Goal: Task Accomplishment & Management: Manage account settings

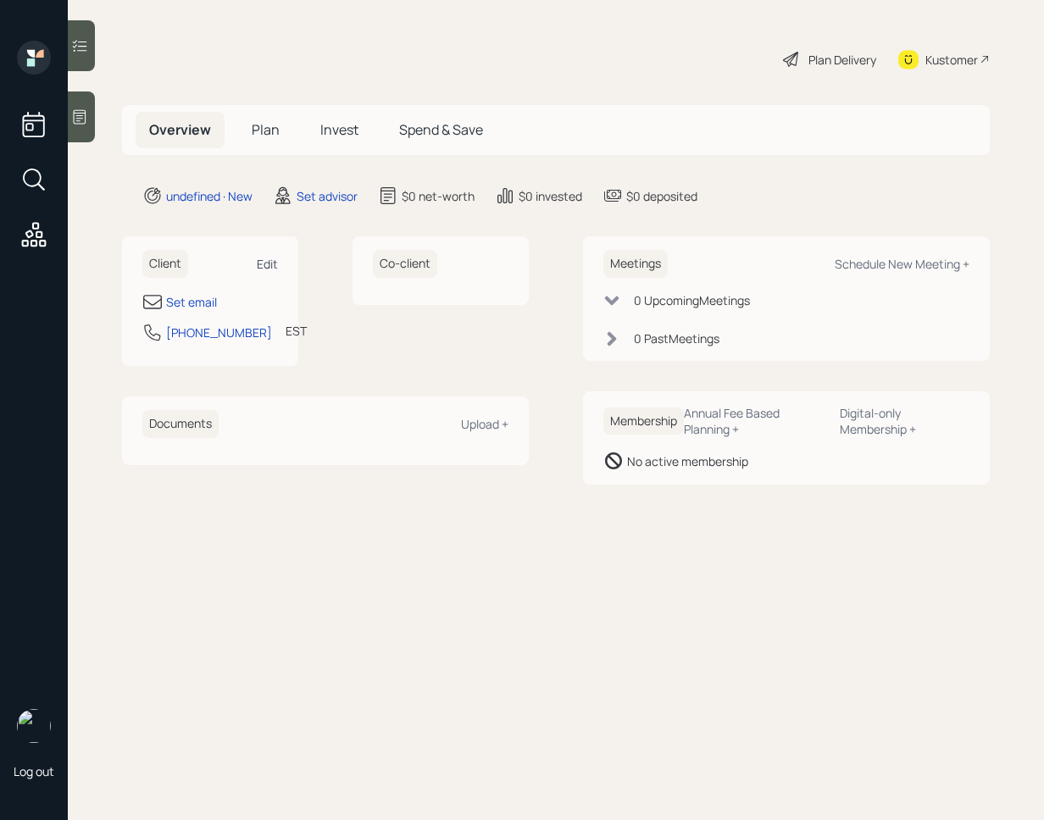
click at [264, 261] on div "Edit" at bounding box center [267, 264] width 21 height 16
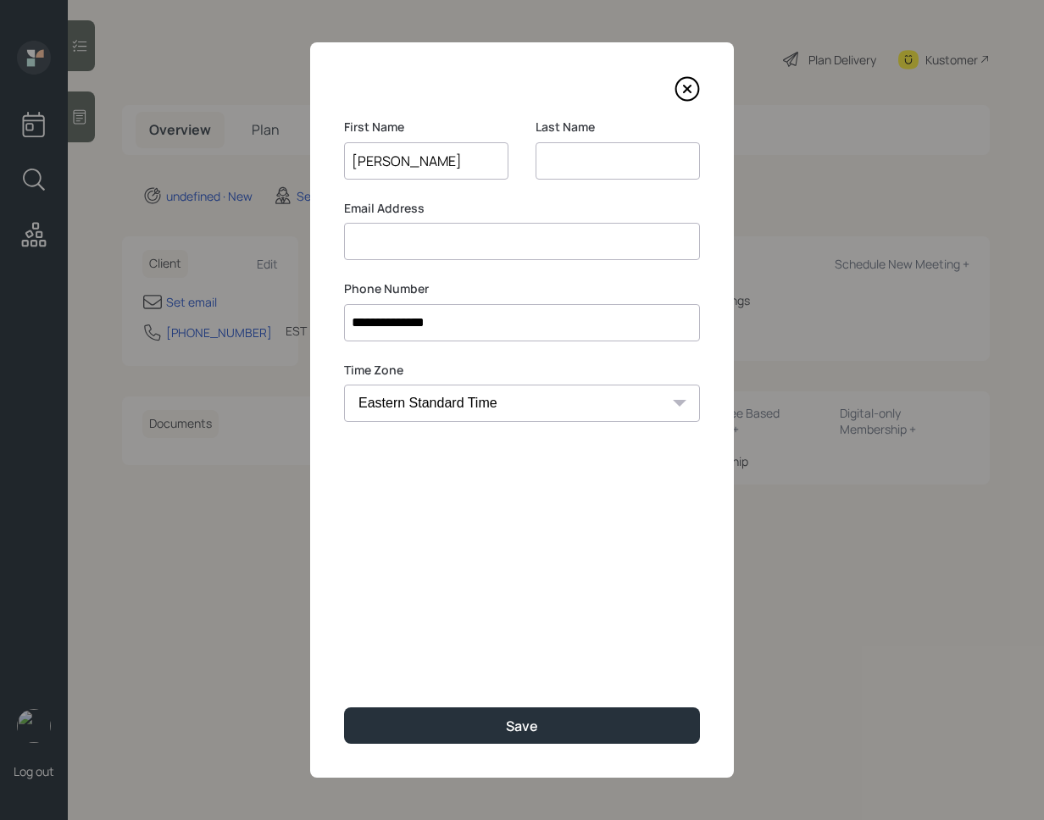
type input "Susan"
type input "B"
click at [455, 230] on input at bounding box center [522, 241] width 356 height 37
type input "susanmbreak"
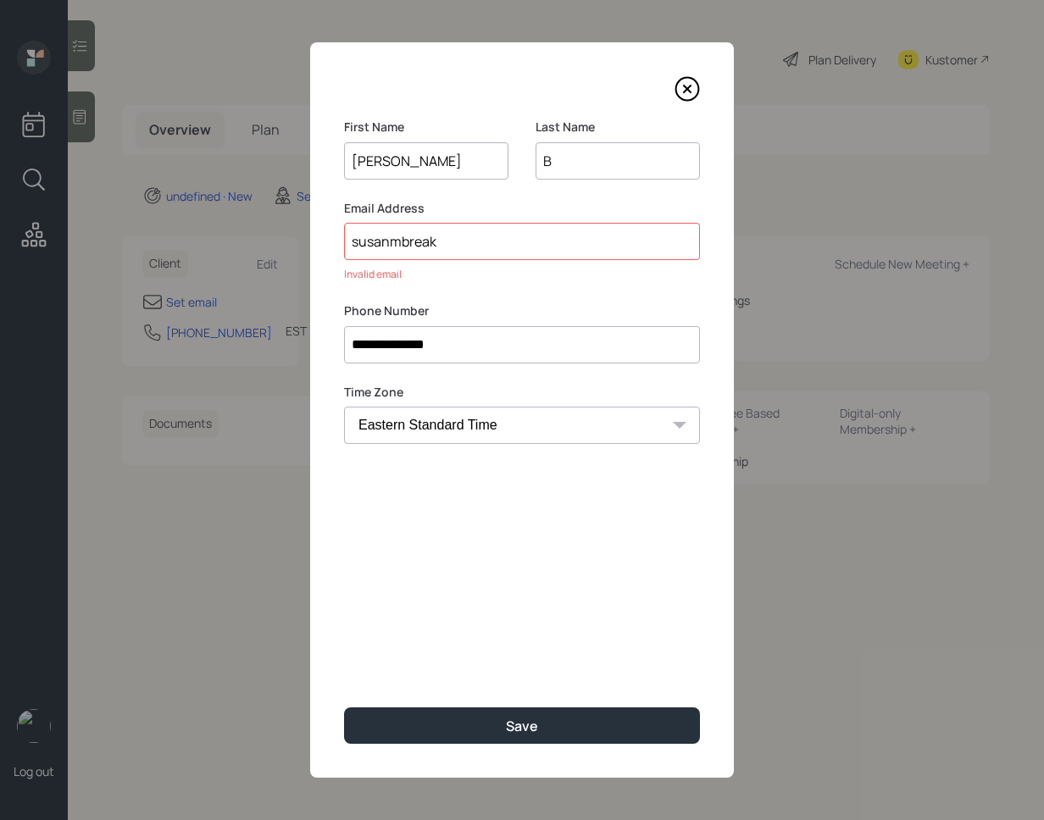
click at [562, 157] on input "B" at bounding box center [618, 160] width 164 height 37
type input "Break"
click at [530, 242] on input "susanmbreak" at bounding box center [522, 241] width 356 height 37
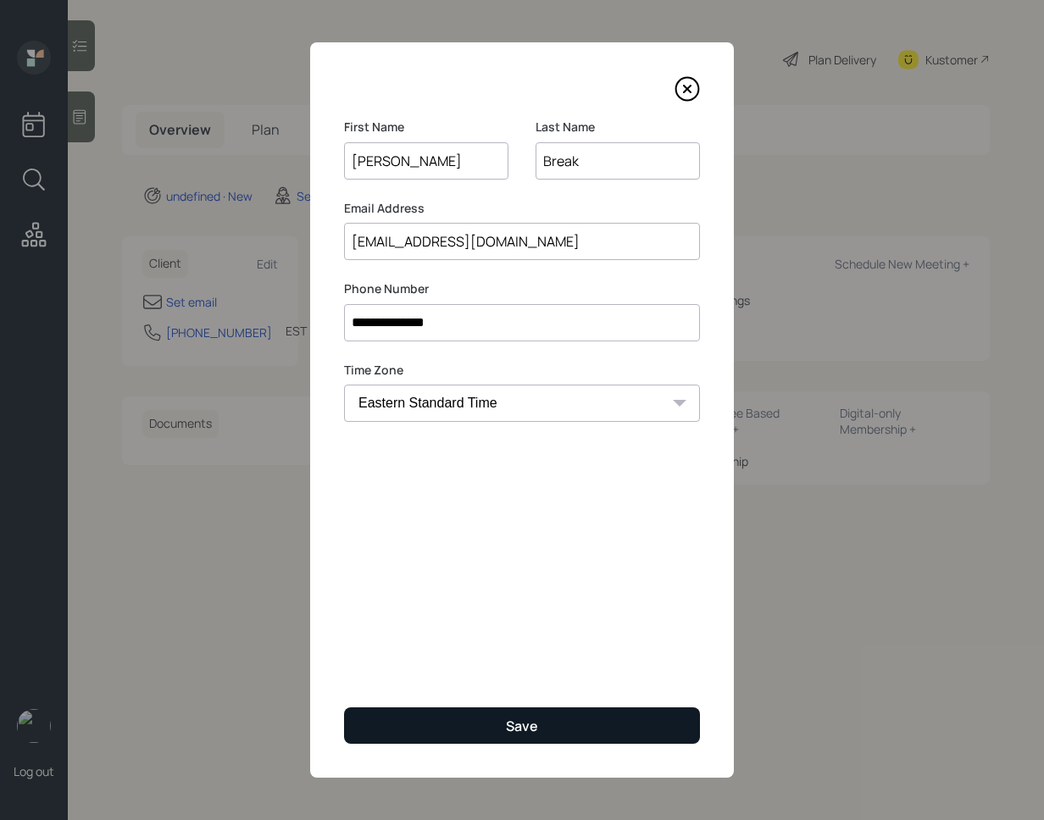
type input "susanmbreak@gmail.com"
click at [519, 730] on div "Save" at bounding box center [522, 726] width 32 height 19
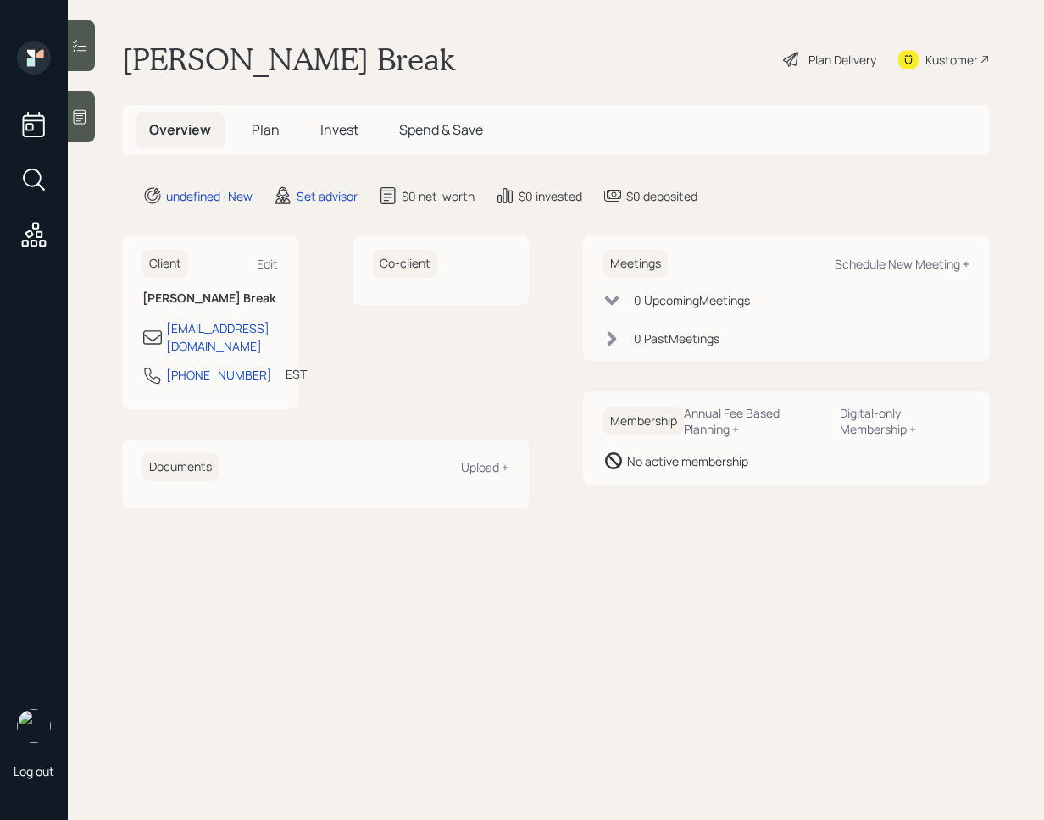
click at [908, 253] on div "Meetings Schedule New Meeting +" at bounding box center [786, 264] width 366 height 28
click at [895, 264] on div "Schedule New Meeting +" at bounding box center [902, 264] width 135 height 16
select select "round-robin"
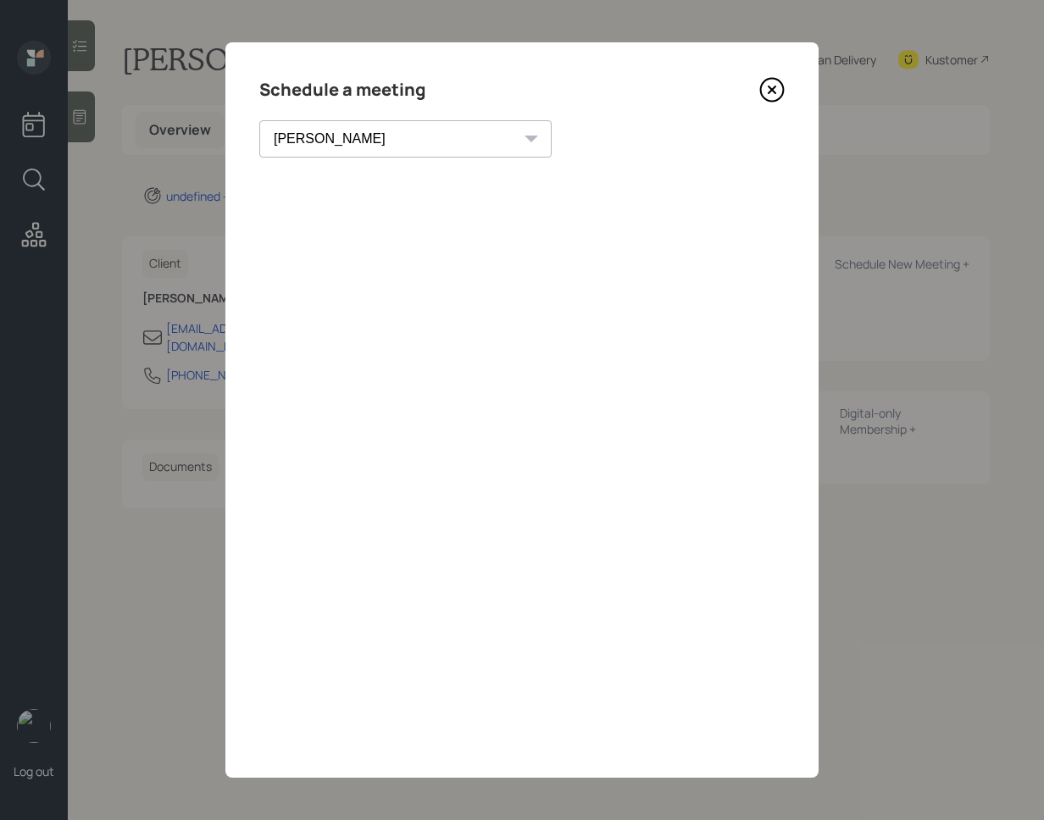
click at [773, 97] on icon at bounding box center [771, 89] width 25 height 25
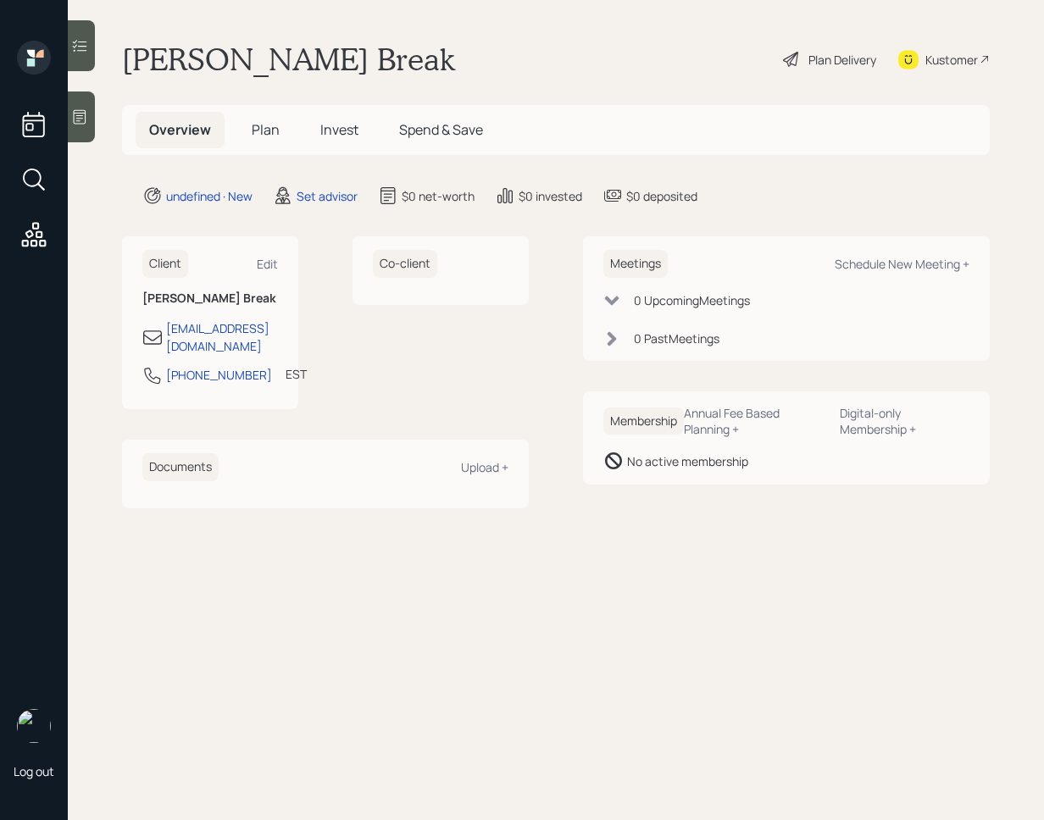
click at [74, 131] on div at bounding box center [81, 117] width 27 height 51
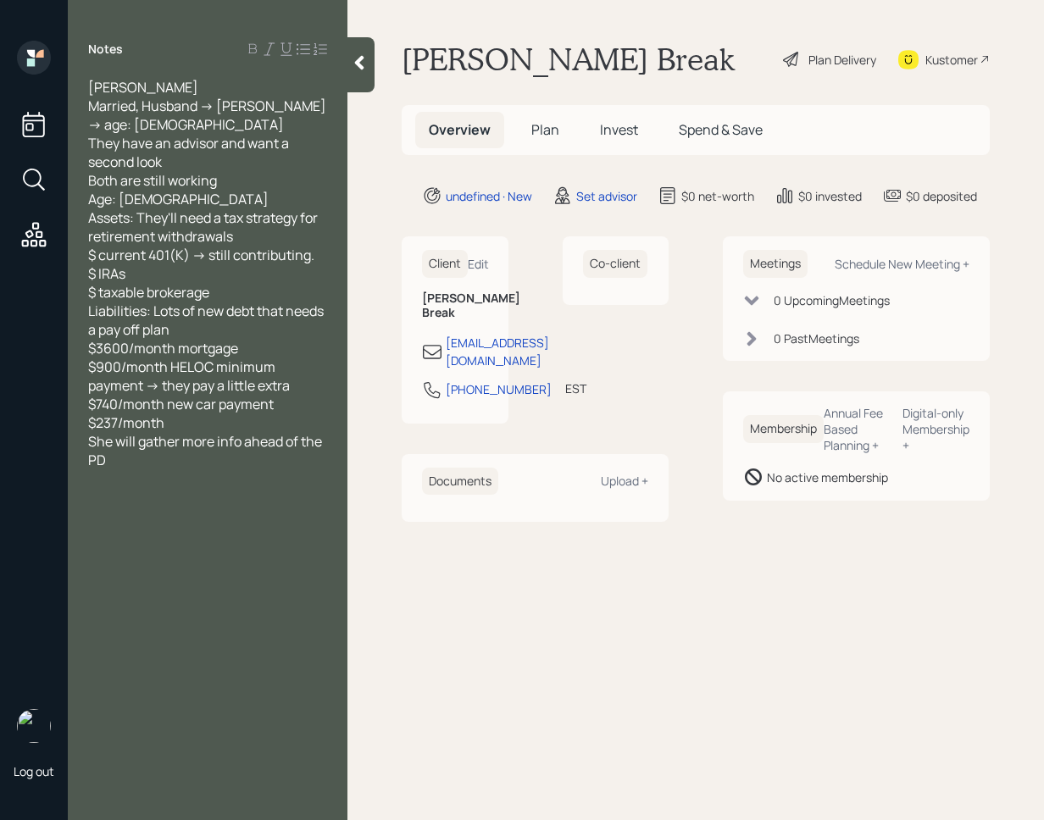
click at [358, 78] on div at bounding box center [360, 64] width 27 height 55
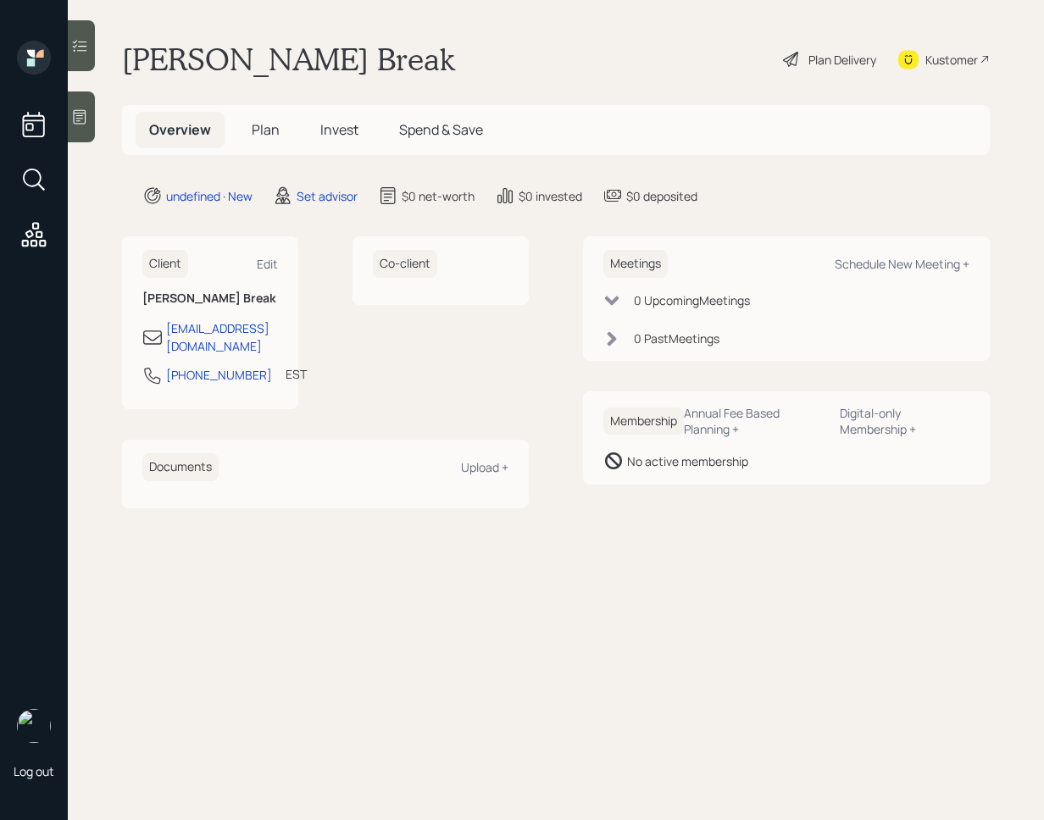
click at [85, 132] on div at bounding box center [81, 117] width 27 height 51
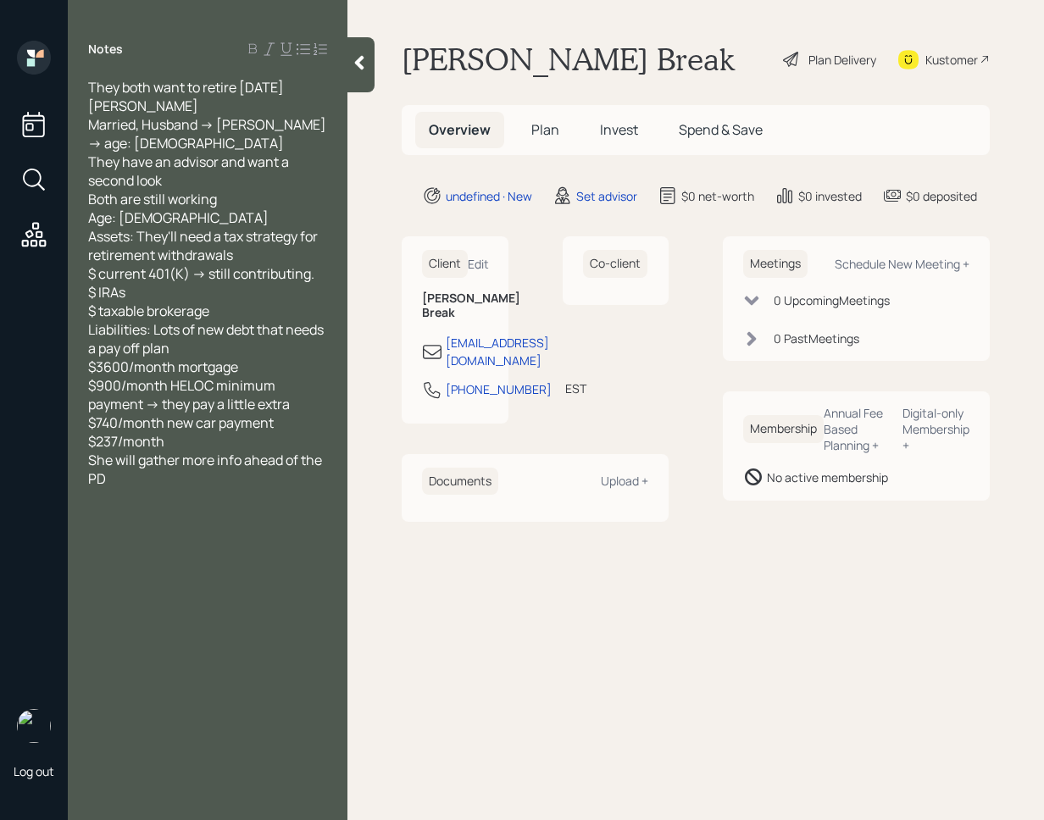
click at [356, 69] on icon at bounding box center [359, 62] width 17 height 17
